Goal: Task Accomplishment & Management: Manage account settings

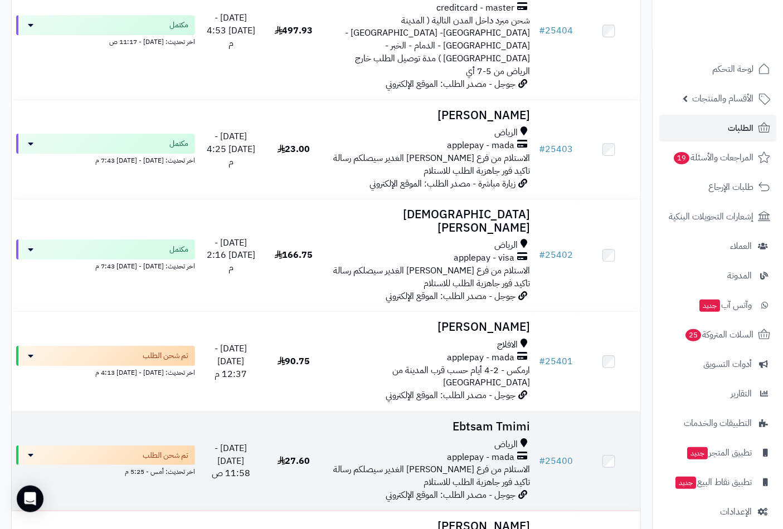
scroll to position [2661, 0]
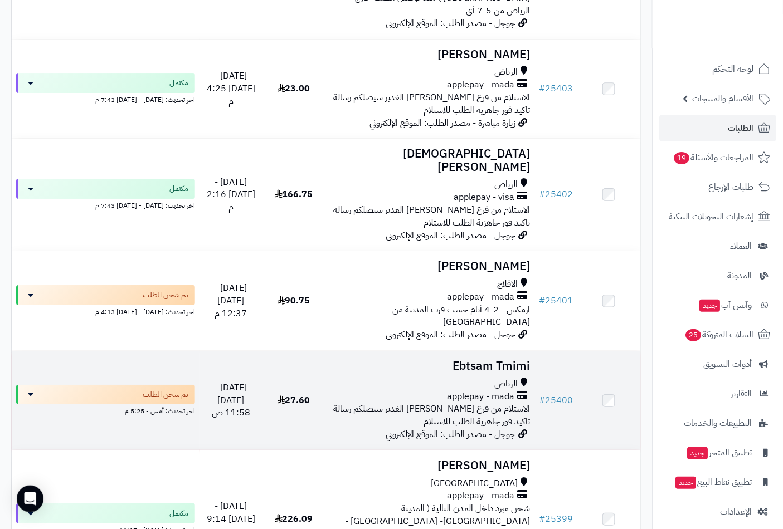
click at [514, 360] on h3 "Ebtsam Tmimi" at bounding box center [430, 366] width 201 height 13
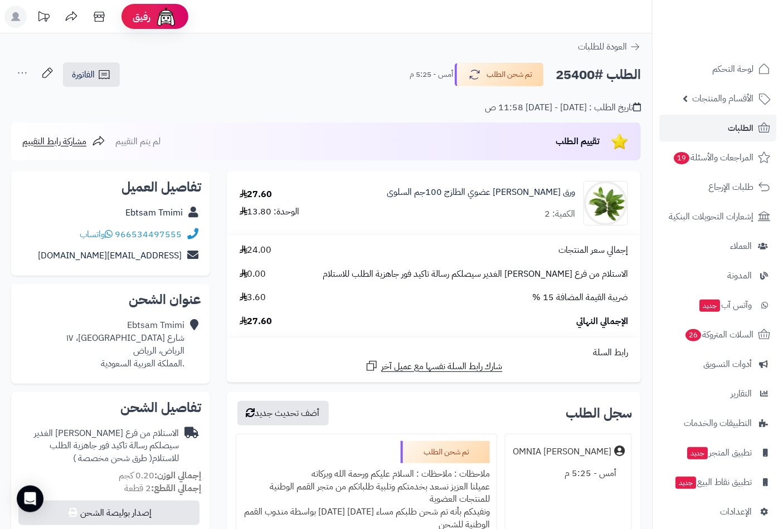
click at [130, 341] on div "Ebtsam Tmimi شارع وادي العماريه، ١٧ الرياض، الرياض .المملكة العربية السعودية" at bounding box center [125, 344] width 118 height 51
click at [156, 337] on div "Ebtsam Tmimi شارع وادي العماريه، ١٧ الرياض، الرياض .المملكة العربية السعودية" at bounding box center [125, 344] width 118 height 51
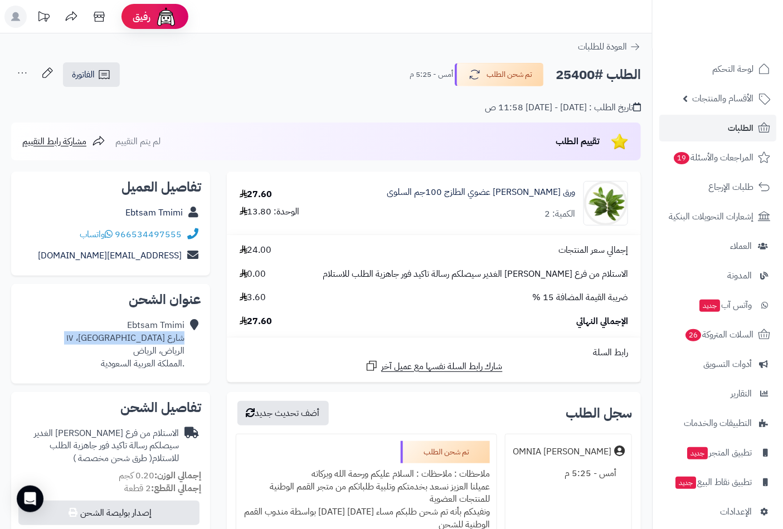
click at [157, 340] on div "Ebtsam Tmimi شارع وادي العماريه، ١٧ الرياض، الرياض .المملكة العربية السعودية" at bounding box center [125, 344] width 118 height 51
drag, startPoint x: 157, startPoint y: 340, endPoint x: 153, endPoint y: 352, distance: 12.2
click at [153, 352] on div "Ebtsam Tmimi شارع وادي العماريه، ١٧ الرياض، الرياض .المملكة العربية السعودية" at bounding box center [125, 344] width 118 height 51
click at [166, 325] on div "Ebtsam Tmimi شارع وادي العماريه، ١٧ الرياض، الرياض .المملكة العربية السعودية" at bounding box center [125, 344] width 118 height 51
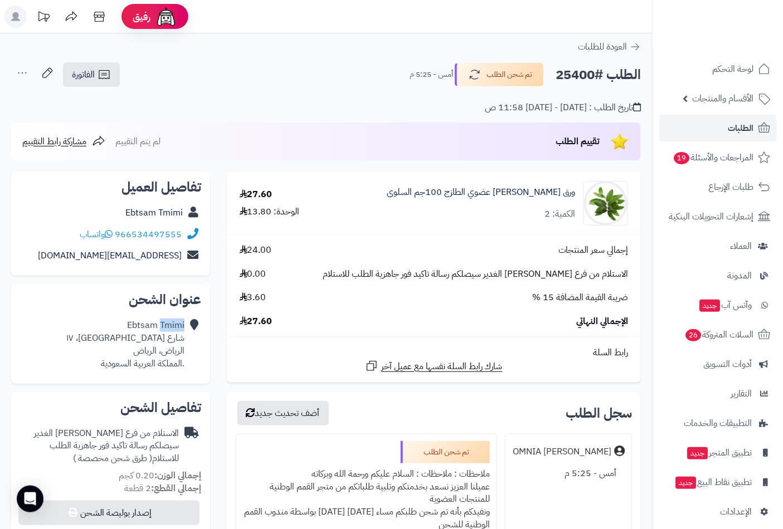
click at [166, 325] on div "Ebtsam Tmimi شارع وادي العماريه، ١٧ الرياض، الرياض .المملكة العربية السعودية" at bounding box center [125, 344] width 118 height 51
drag, startPoint x: 166, startPoint y: 325, endPoint x: 157, endPoint y: 364, distance: 40.1
click at [157, 364] on div "Ebtsam Tmimi شارع وادي العماريه، ١٧ الرياض، الرياض .المملكة العربية السعودية" at bounding box center [125, 344] width 118 height 51
click at [728, 119] on link "الطلبات" at bounding box center [717, 128] width 117 height 27
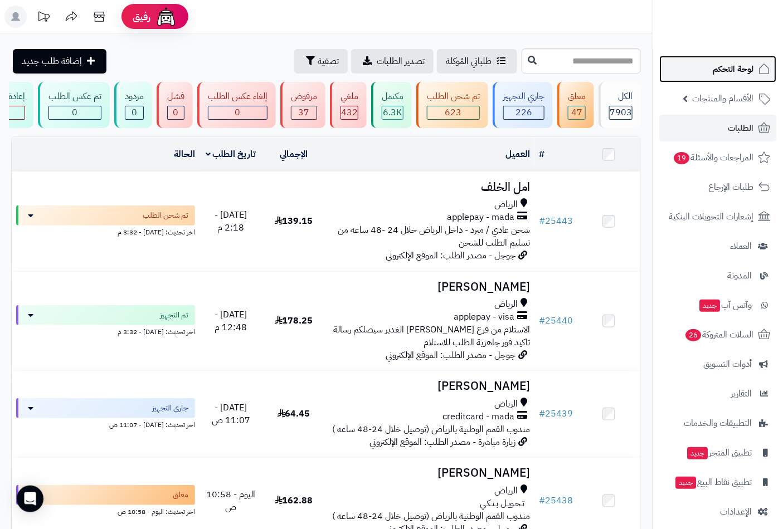
click at [736, 67] on span "لوحة التحكم" at bounding box center [732, 69] width 41 height 16
